Goal: Transaction & Acquisition: Book appointment/travel/reservation

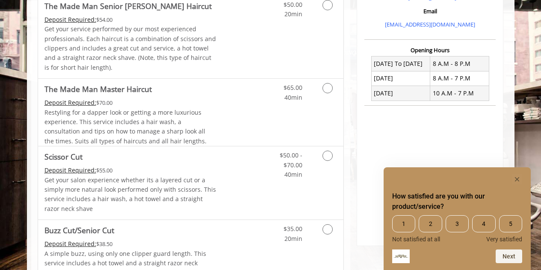
scroll to position [285, 0]
click at [514, 180] on rect "Hide survey" at bounding box center [516, 179] width 10 height 10
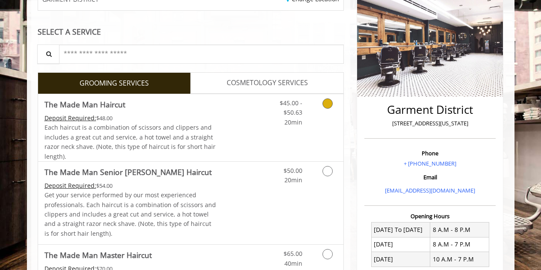
click at [323, 112] on link "Grooming services" at bounding box center [326, 110] width 22 height 33
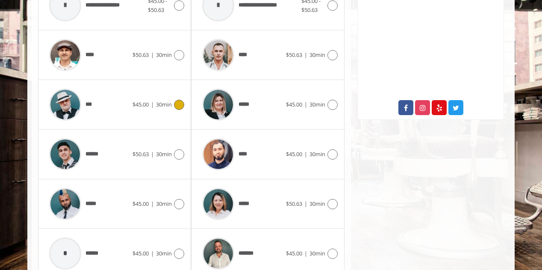
click at [162, 109] on div "$45.00 | 30min" at bounding box center [158, 105] width 52 height 10
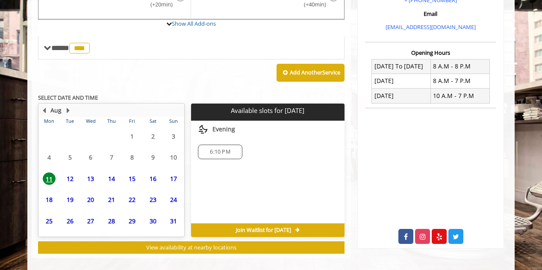
scroll to position [291, 0]
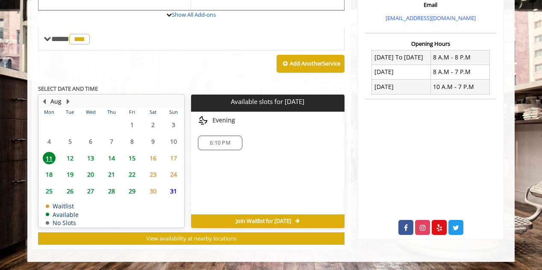
click at [73, 156] on span "12" at bounding box center [70, 158] width 13 height 12
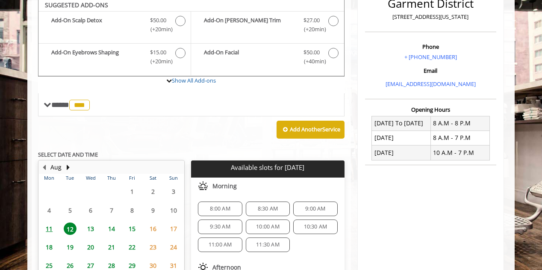
scroll to position [222, 0]
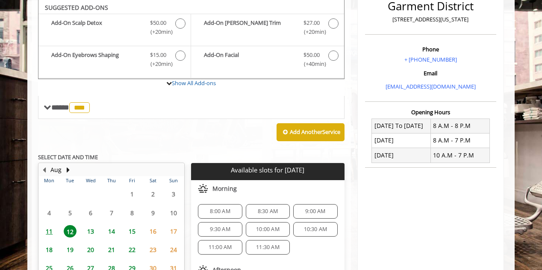
click at [107, 229] on span "14" at bounding box center [111, 231] width 13 height 12
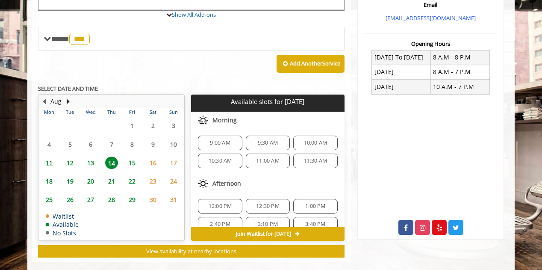
scroll to position [303, 0]
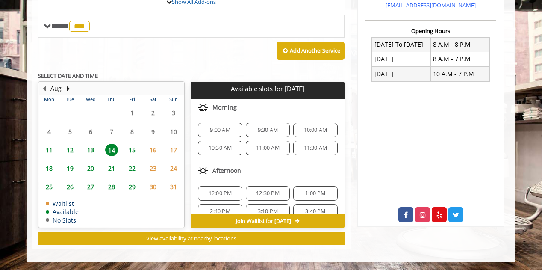
click at [130, 150] on span "15" at bounding box center [132, 150] width 13 height 12
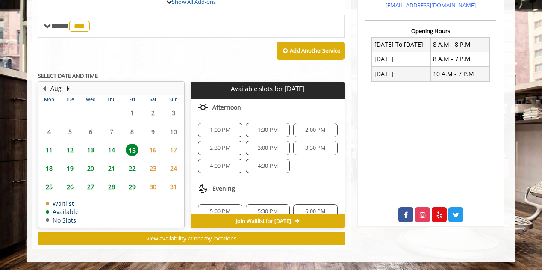
click at [130, 150] on span "15" at bounding box center [132, 150] width 13 height 12
click at [115, 148] on span "14" at bounding box center [111, 150] width 13 height 12
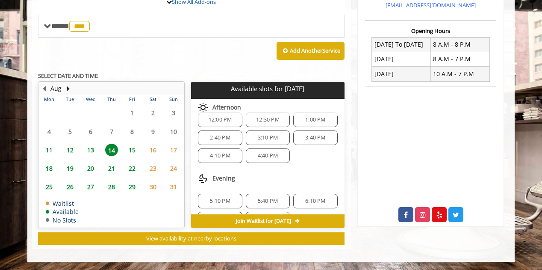
scroll to position [0, 0]
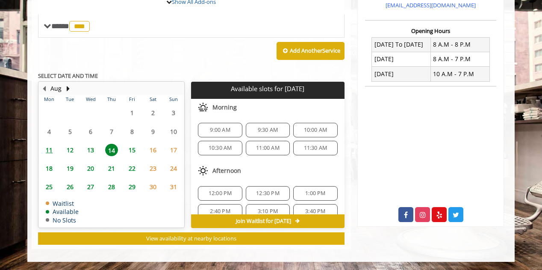
click at [87, 151] on span "13" at bounding box center [90, 150] width 13 height 12
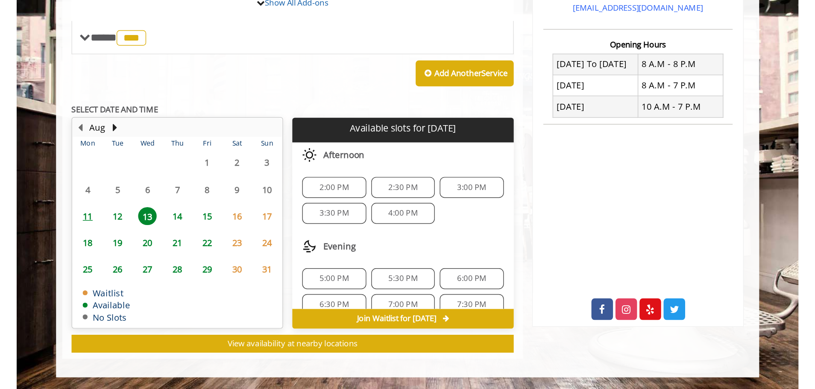
scroll to position [190, 0]
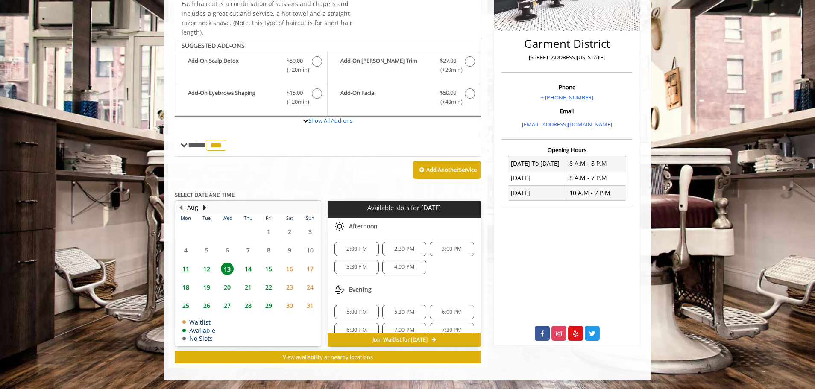
click at [207, 268] on span "12" at bounding box center [206, 269] width 13 height 12
click at [245, 269] on span "14" at bounding box center [248, 269] width 13 height 12
